Goal: Check status: Check status

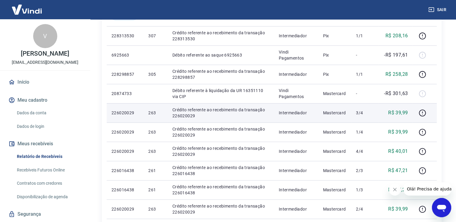
scroll to position [151, 0]
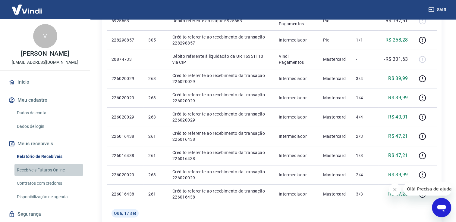
click at [55, 177] on link "Recebíveis Futuros Online" at bounding box center [48, 170] width 68 height 12
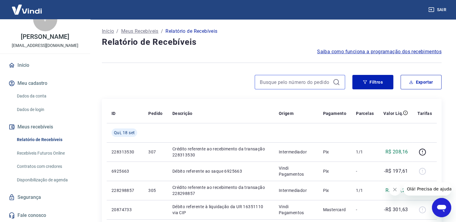
click at [329, 81] on input at bounding box center [295, 82] width 70 height 9
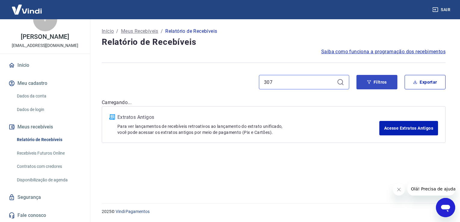
type input "307"
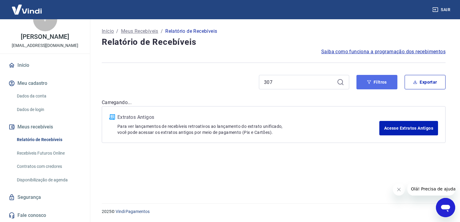
click at [367, 84] on button "Filtros" at bounding box center [377, 82] width 41 height 14
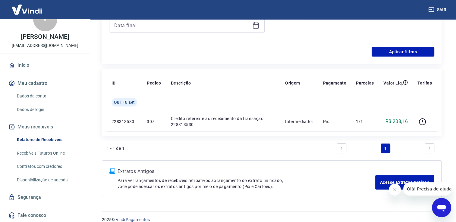
scroll to position [172, 0]
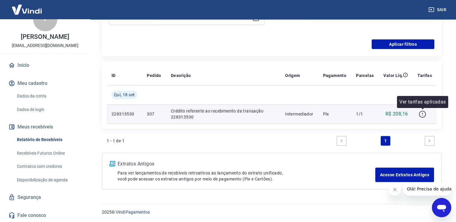
click at [423, 116] on icon "button" at bounding box center [422, 115] width 8 height 8
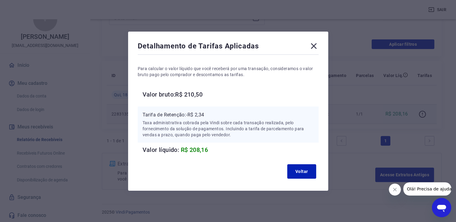
click at [316, 46] on icon at bounding box center [314, 46] width 6 height 6
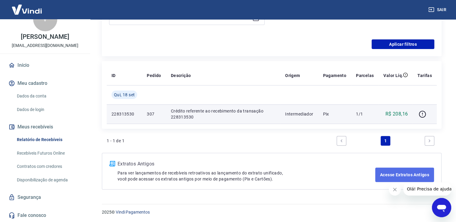
click at [397, 177] on link "Acesse Extratos Antigos" at bounding box center [404, 175] width 59 height 14
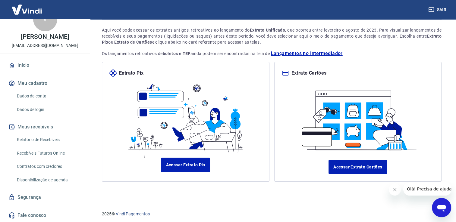
scroll to position [39, 0]
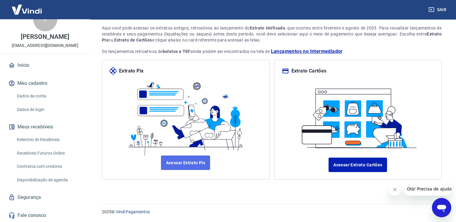
click at [197, 165] on link "Acessar Extrato Pix" at bounding box center [185, 163] width 49 height 14
